Goal: Information Seeking & Learning: Understand process/instructions

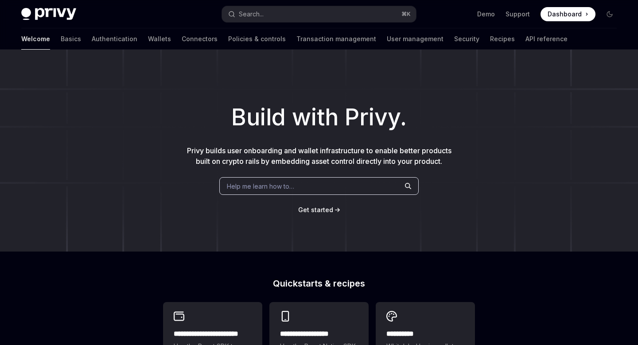
click at [323, 183] on div "Help me learn how to…" at bounding box center [318, 186] width 199 height 18
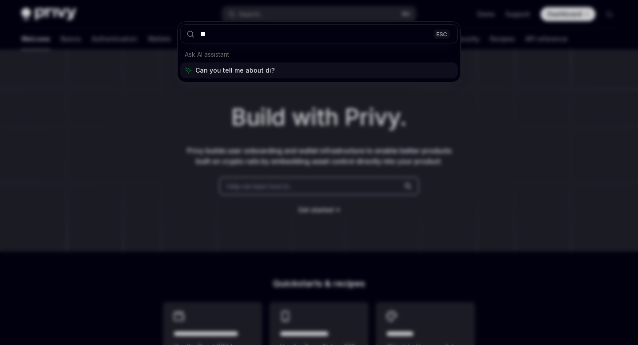
type input "*"
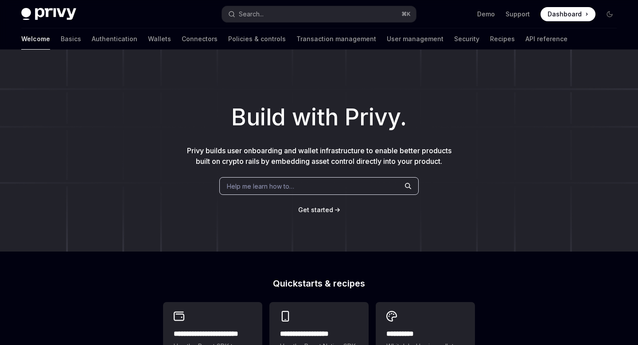
click at [296, 186] on div "Help me learn how to…" at bounding box center [318, 186] width 199 height 18
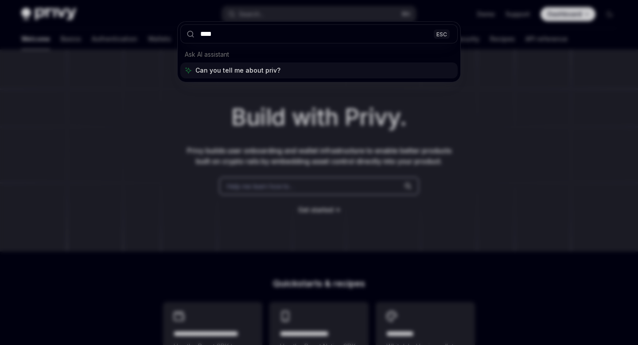
type input "*****"
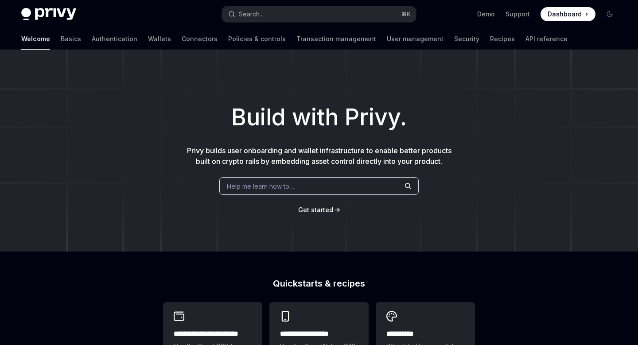
type textarea "*"
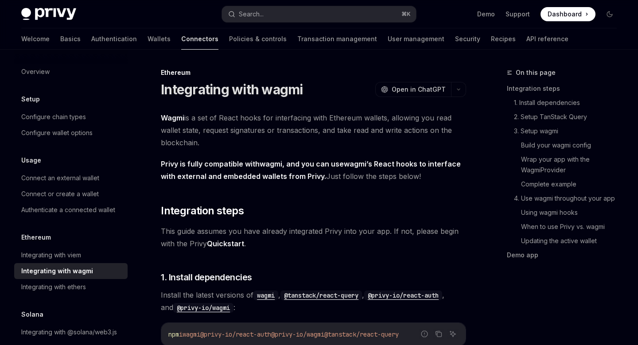
scroll to position [50, 0]
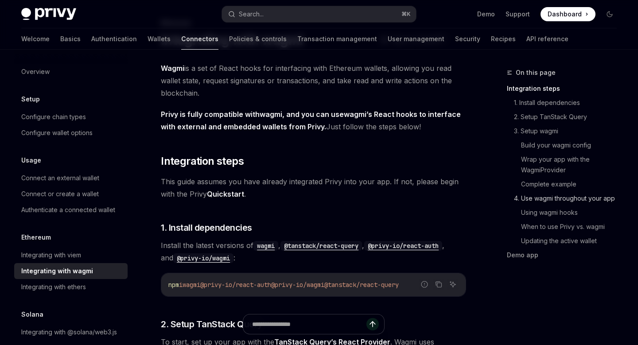
click at [570, 201] on link "4. Use wagmi throughout your app" at bounding box center [569, 198] width 110 height 14
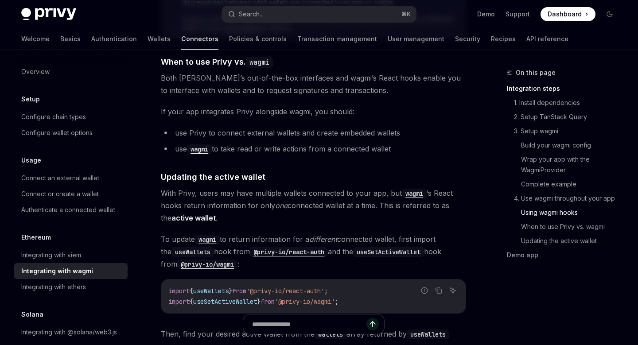
scroll to position [2277, 0]
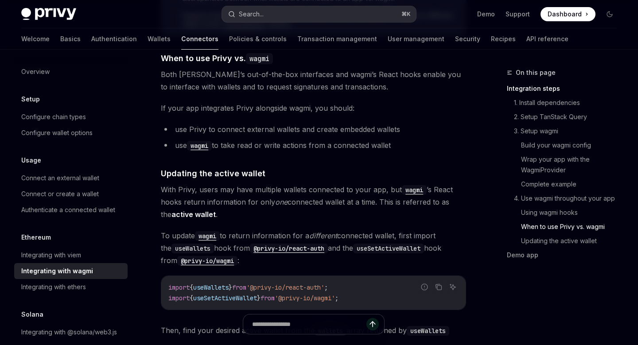
click at [304, 8] on button "Search... ⌘ K" at bounding box center [319, 14] width 194 height 16
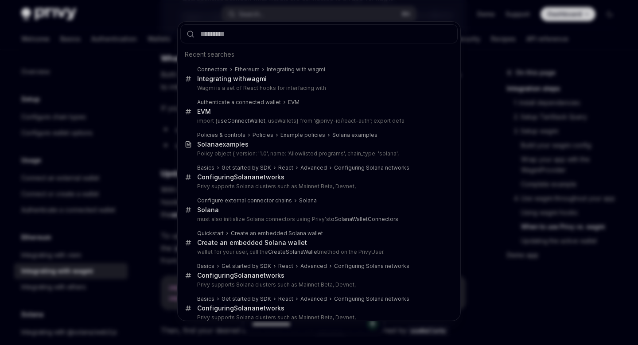
type input "**********"
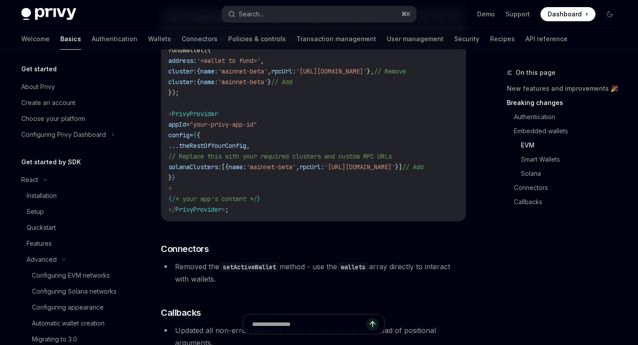
type textarea "*"
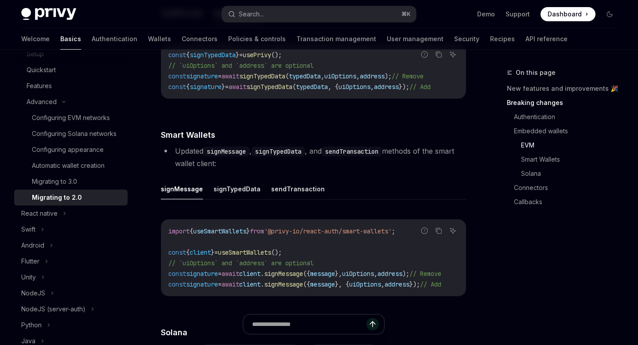
scroll to position [1414, 0]
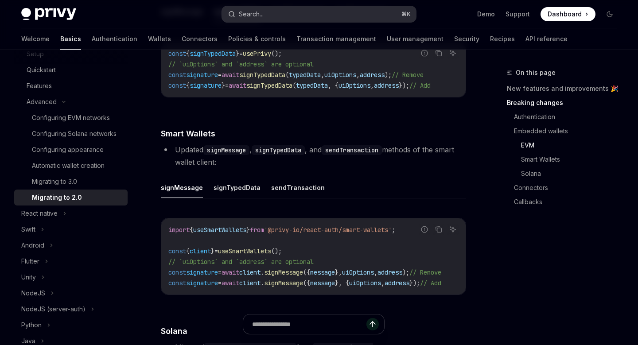
click at [303, 15] on button "Search... ⌘ K" at bounding box center [319, 14] width 194 height 16
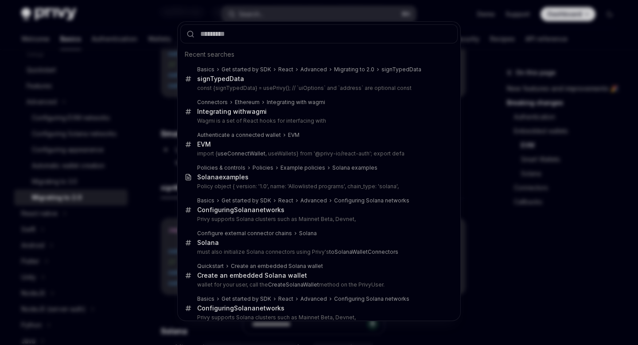
type input "**********"
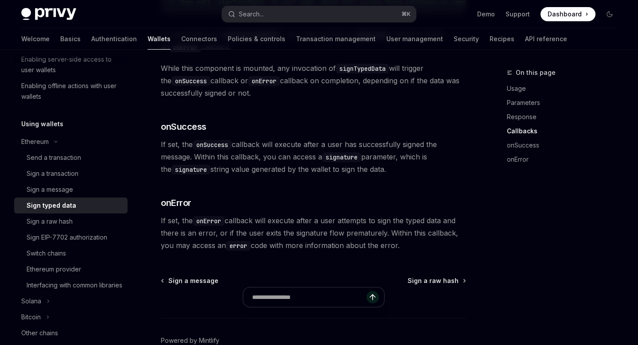
scroll to position [929, 0]
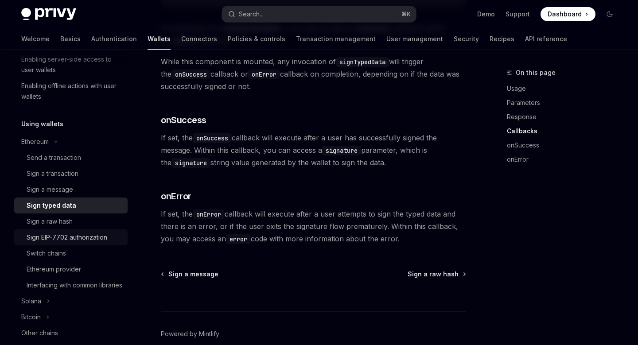
click at [90, 242] on div "Sign EIP-7702 authorization" at bounding box center [67, 237] width 81 height 11
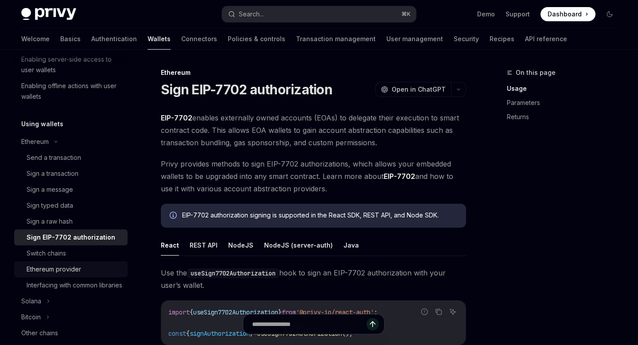
click at [79, 268] on div "Ethereum provider" at bounding box center [54, 269] width 54 height 11
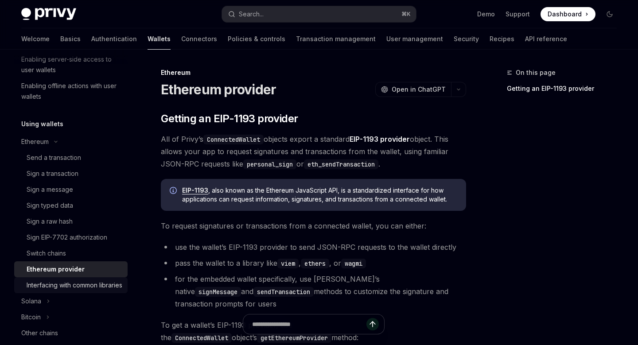
click at [79, 281] on div "Interfacing with common libraries" at bounding box center [75, 285] width 96 height 11
type textarea "*"
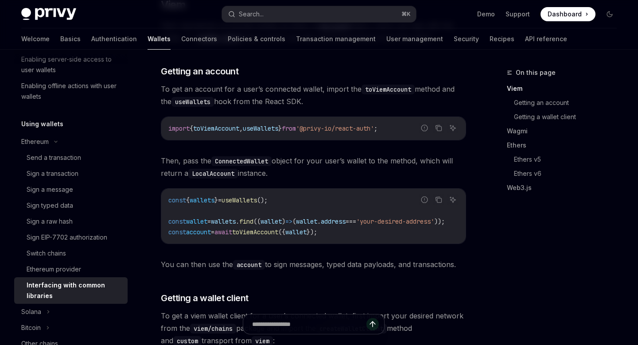
scroll to position [229, 0]
click at [231, 129] on span "toViemAccount" at bounding box center [216, 128] width 46 height 8
copy span "toViemAccount"
